Goal: Task Accomplishment & Management: Use online tool/utility

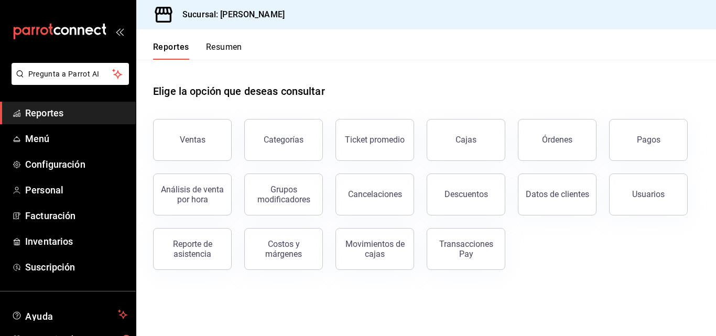
click at [222, 48] on button "Resumen" at bounding box center [224, 51] width 36 height 18
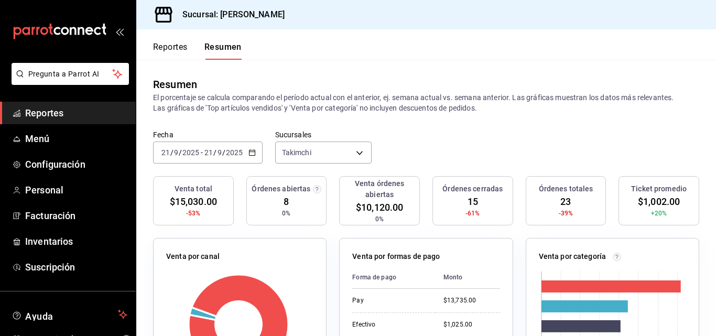
click at [228, 123] on div "Resumen El porcentaje se calcula comparando el período actual con el anterior, …" at bounding box center [425, 95] width 579 height 70
drag, startPoint x: 252, startPoint y: 152, endPoint x: 209, endPoint y: 118, distance: 55.1
click at [209, 118] on div "Resumen El porcentaje se calcula comparando el período actual con el anterior, …" at bounding box center [425, 95] width 579 height 70
click at [212, 152] on input "21" at bounding box center [208, 152] width 9 height 8
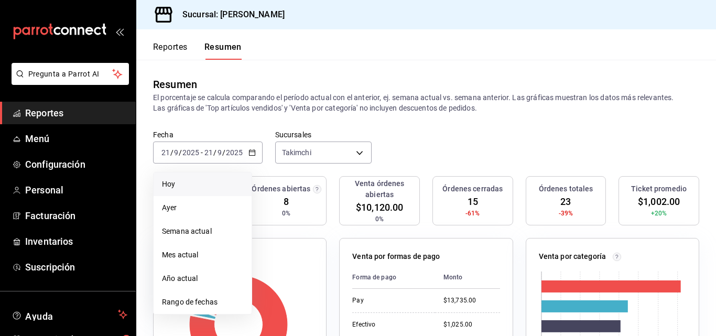
click at [175, 182] on span "Hoy" at bounding box center [202, 184] width 81 height 11
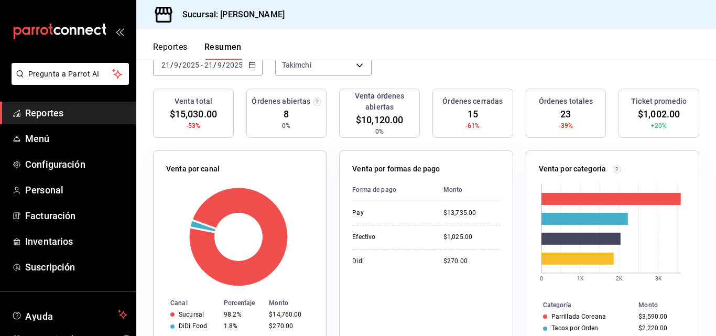
scroll to position [88, 0]
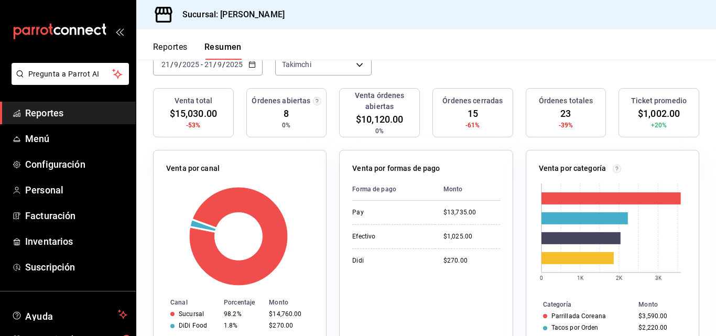
click at [500, 76] on div "Fecha [DATE] [DATE] - [DATE] [DATE] Sucursales Takimchi [object Object]" at bounding box center [425, 65] width 579 height 46
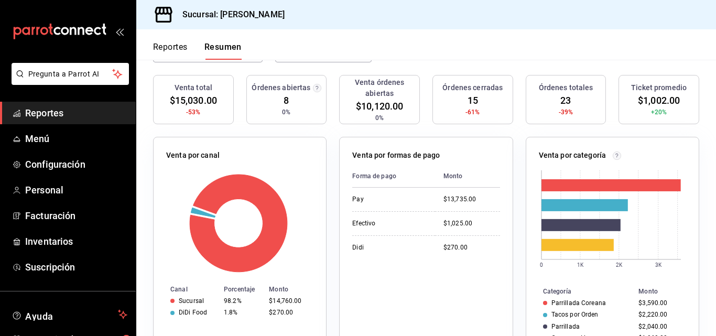
scroll to position [0, 0]
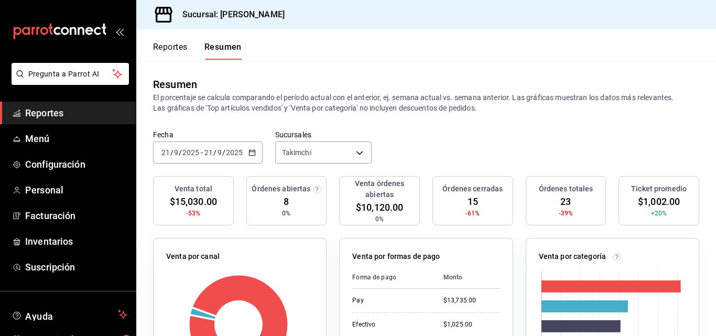
click at [174, 48] on button "Reportes" at bounding box center [170, 51] width 35 height 18
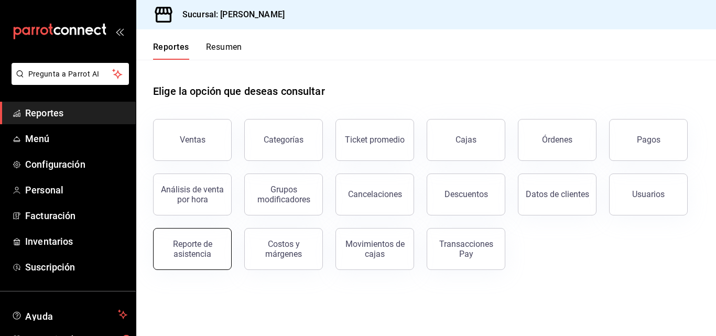
click at [202, 244] on div "Reporte de asistencia" at bounding box center [192, 249] width 65 height 20
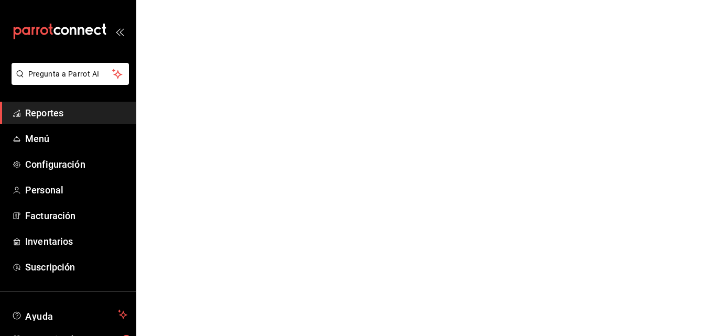
click at [202, 0] on html "Pregunta a Parrot AI Reportes Menú Configuración Personal Facturación Inventari…" at bounding box center [358, 0] width 716 height 0
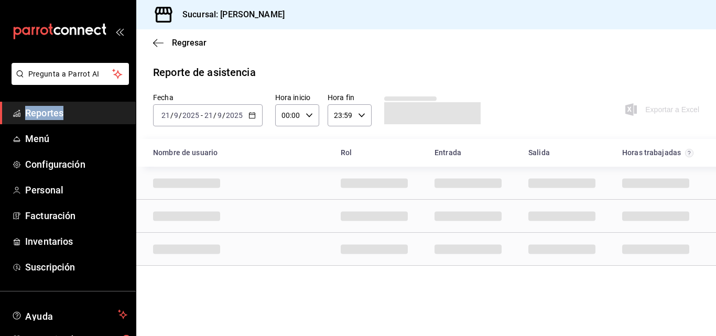
click at [210, 118] on input "21" at bounding box center [208, 115] width 9 height 8
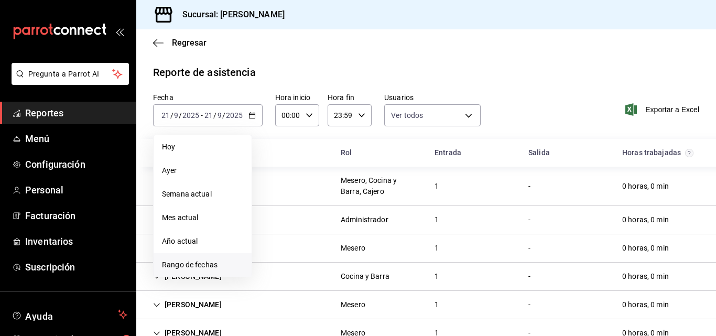
click at [220, 262] on span "Rango de fechas" at bounding box center [202, 264] width 81 height 11
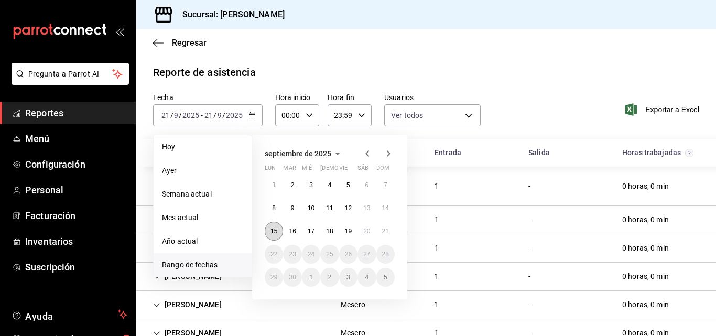
click at [271, 230] on abbr "15" at bounding box center [273, 230] width 7 height 7
click at [388, 225] on button "21" at bounding box center [385, 231] width 18 height 19
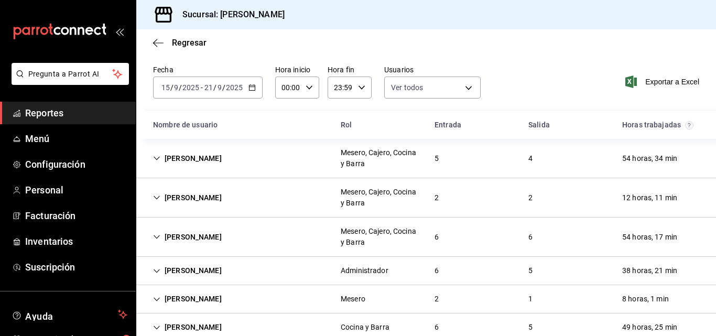
scroll to position [28, 0]
click at [651, 78] on span "Exportar a Excel" at bounding box center [663, 81] width 72 height 13
